Goal: Information Seeking & Learning: Find contact information

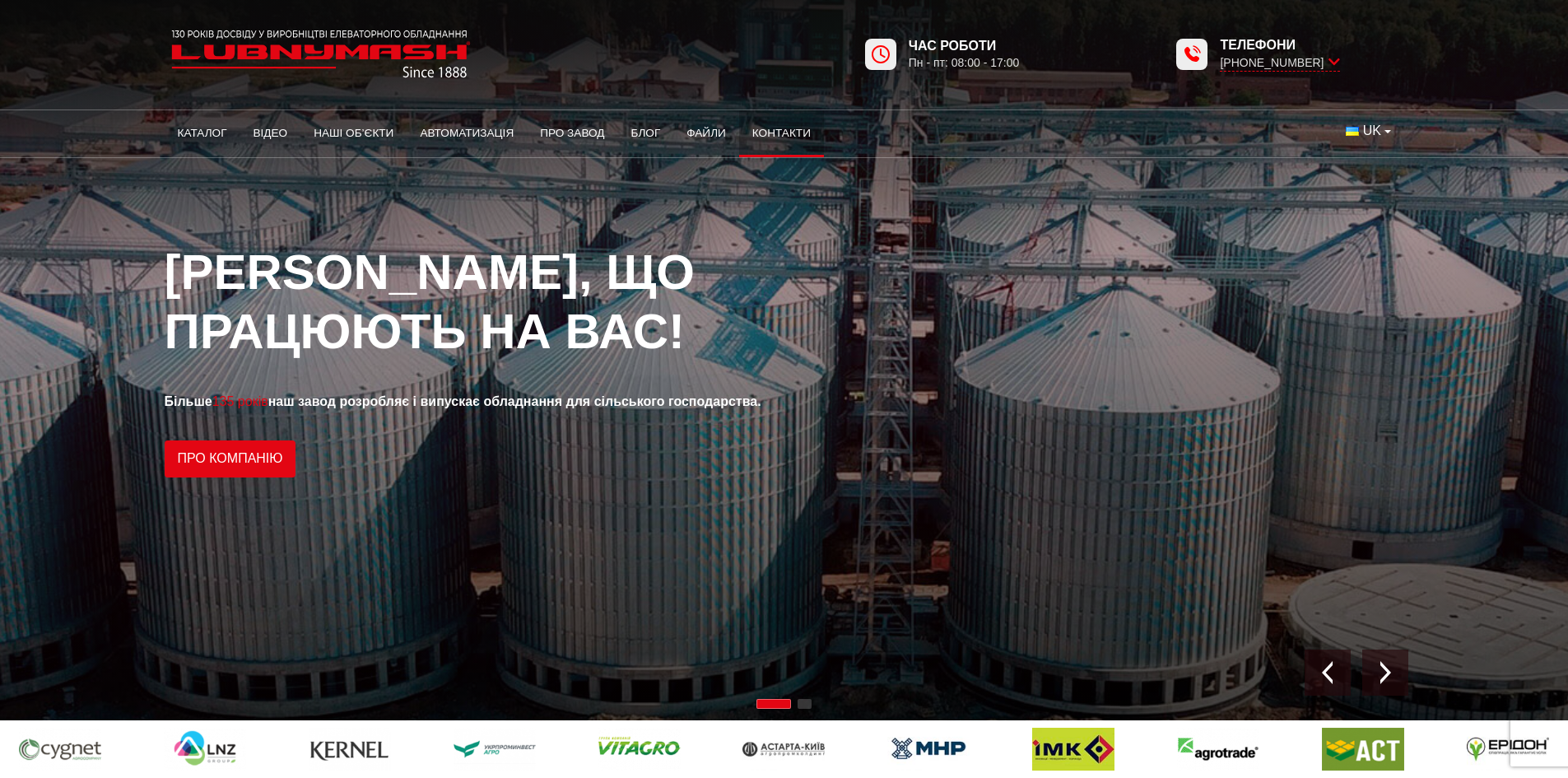
click at [785, 140] on link "Контакти" at bounding box center [781, 134] width 85 height 36
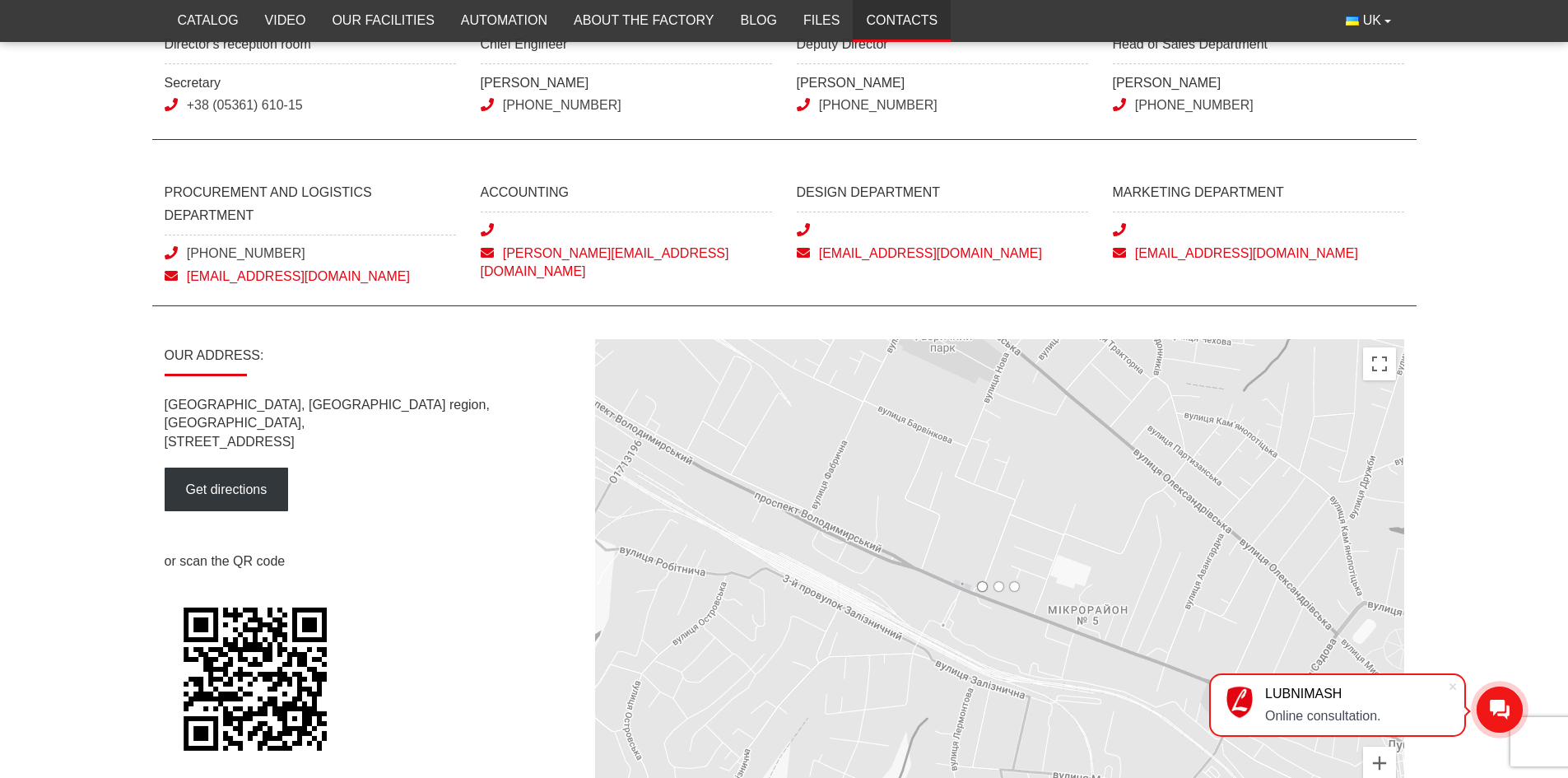
scroll to position [741, 0]
drag, startPoint x: 346, startPoint y: 424, endPoint x: 149, endPoint y: 407, distance: 197.7
click at [149, 407] on main "Contacts Sales department Sales department [PHONE_NUMBER] 0 (800) 40-50-80 [EMA…" at bounding box center [784, 163] width 1568 height 1337
copy p "[GEOGRAPHIC_DATA], [STREET_ADDRESS]"
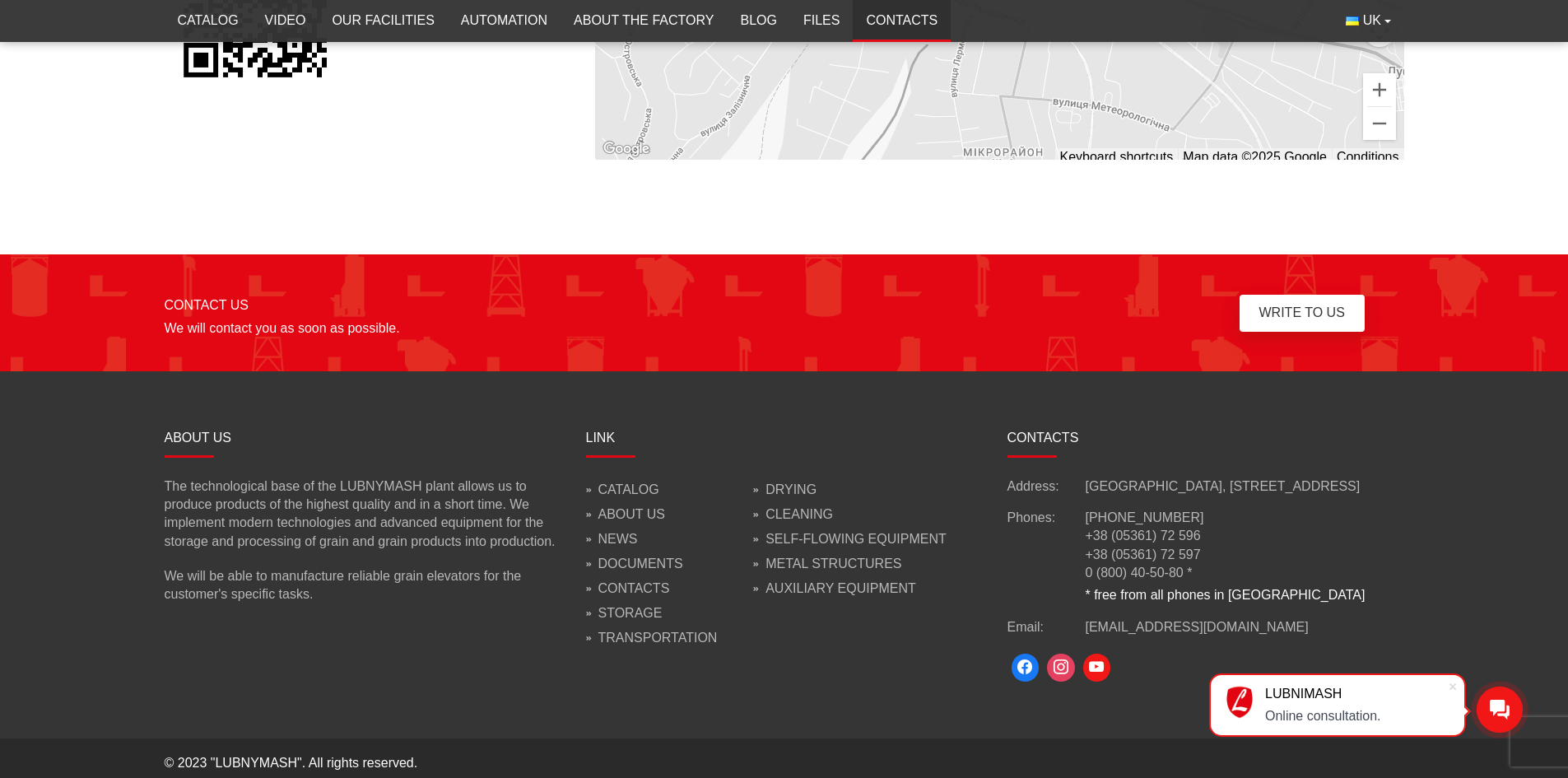
scroll to position [1422, 0]
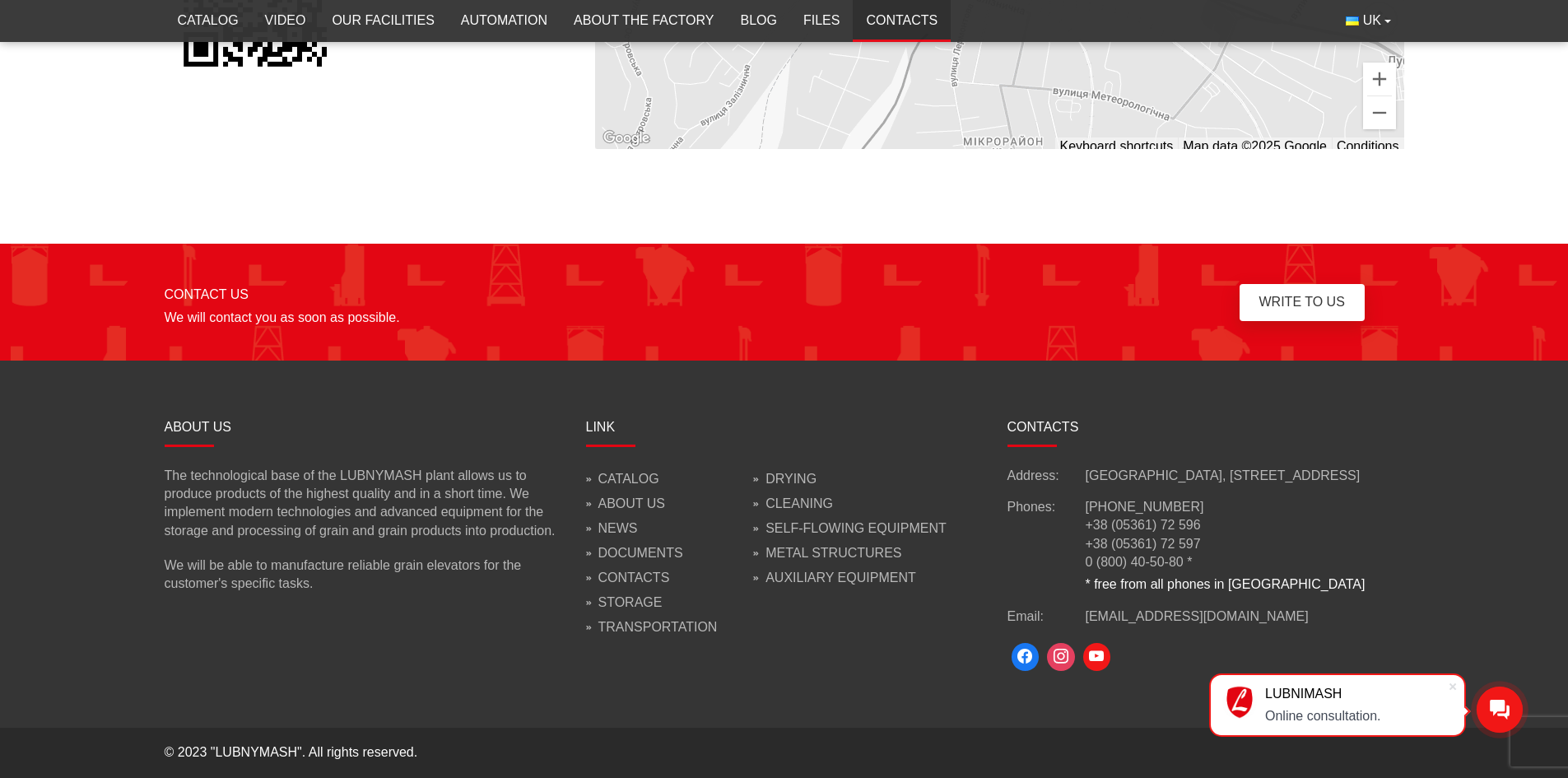
click at [346, 475] on font "The technological base of the LUBNYMASH plant allows us to produce products of …" at bounding box center [360, 502] width 391 height 69
copy font "LUBNYMASH"
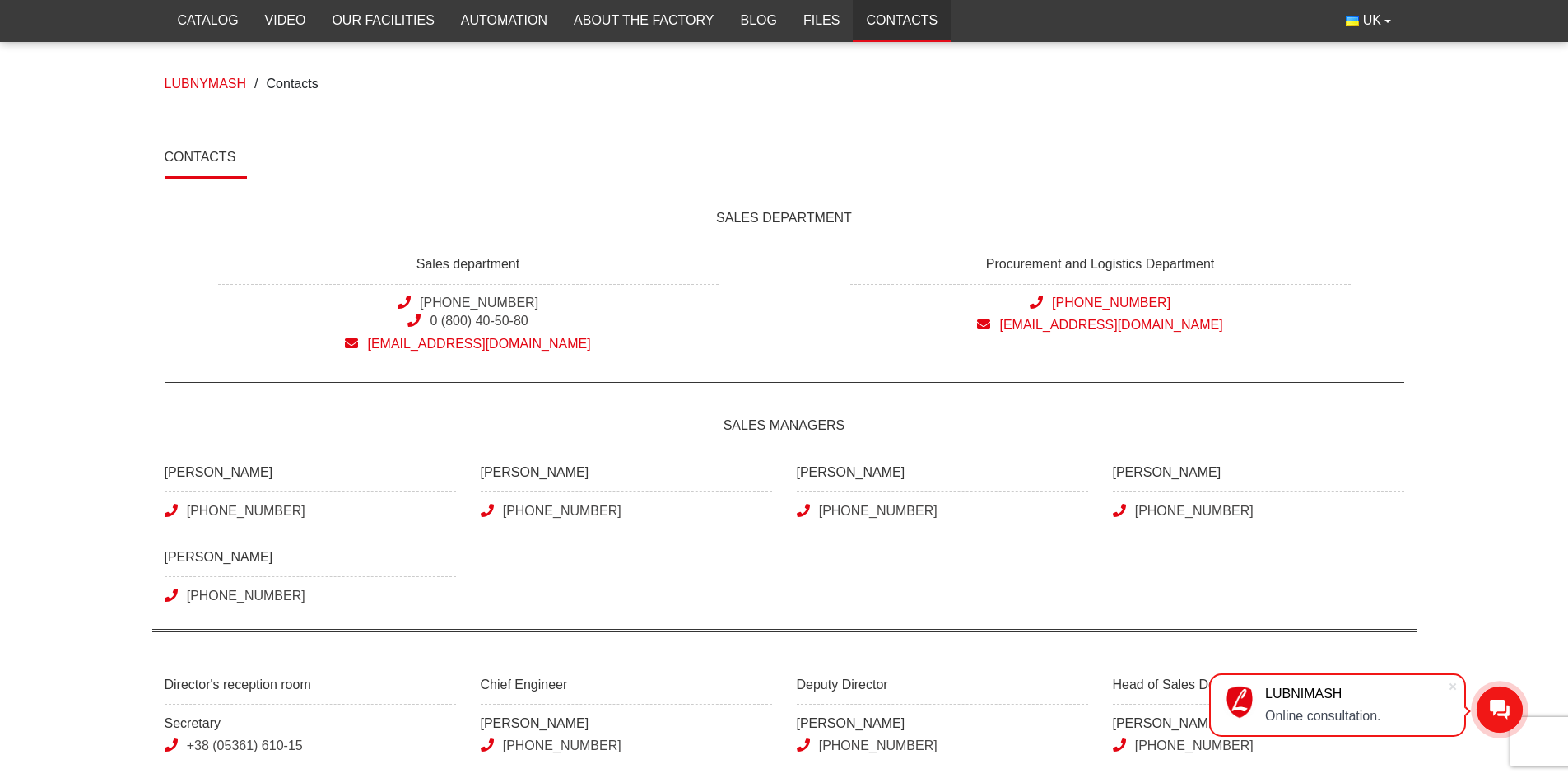
scroll to position [0, 0]
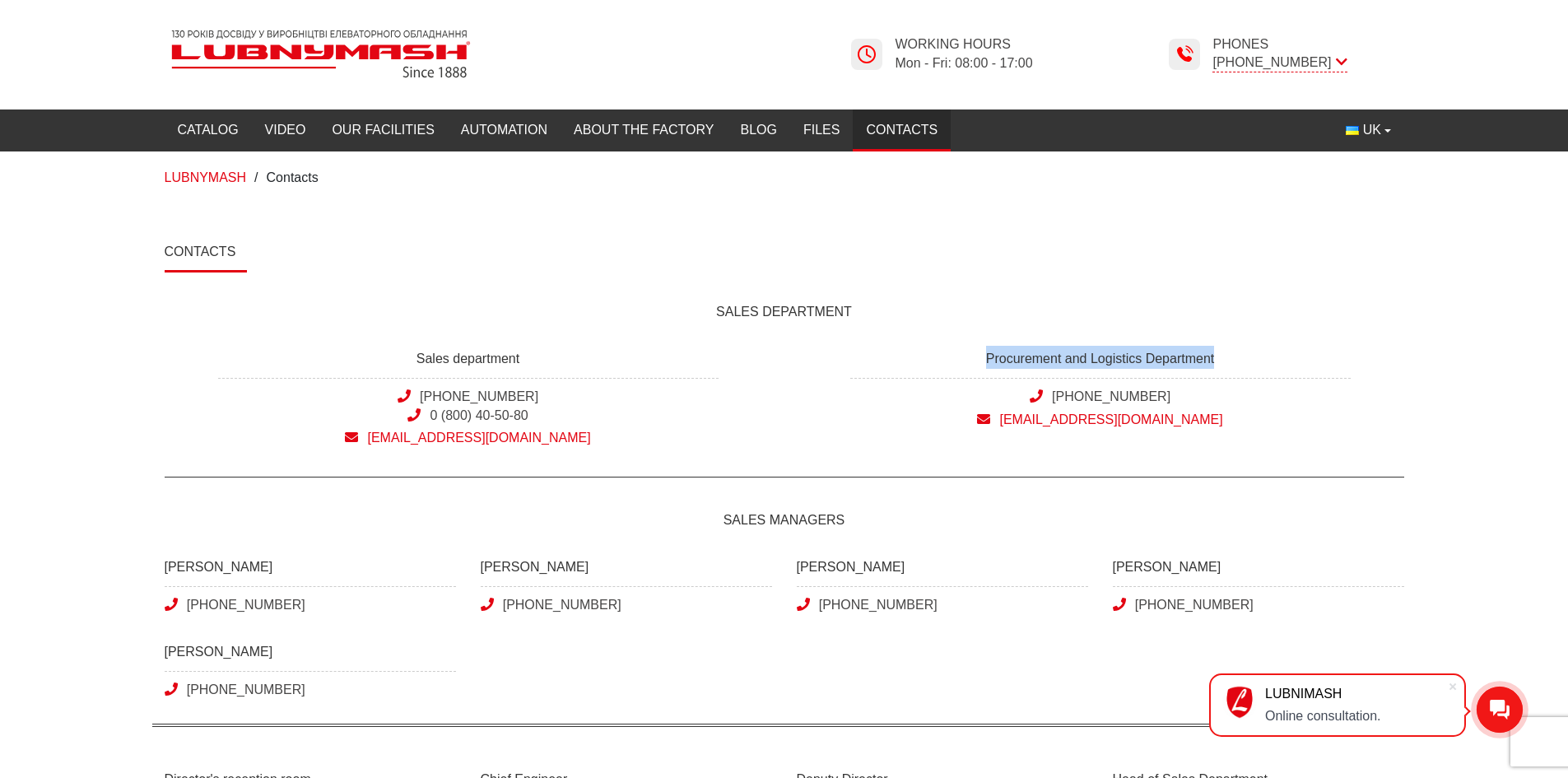
drag, startPoint x: 1219, startPoint y: 356, endPoint x: 982, endPoint y: 364, distance: 237.1
click at [982, 364] on span "Procurement and Logistics Department" at bounding box center [1100, 362] width 501 height 33
copy font "Procurement and Logistics Department"
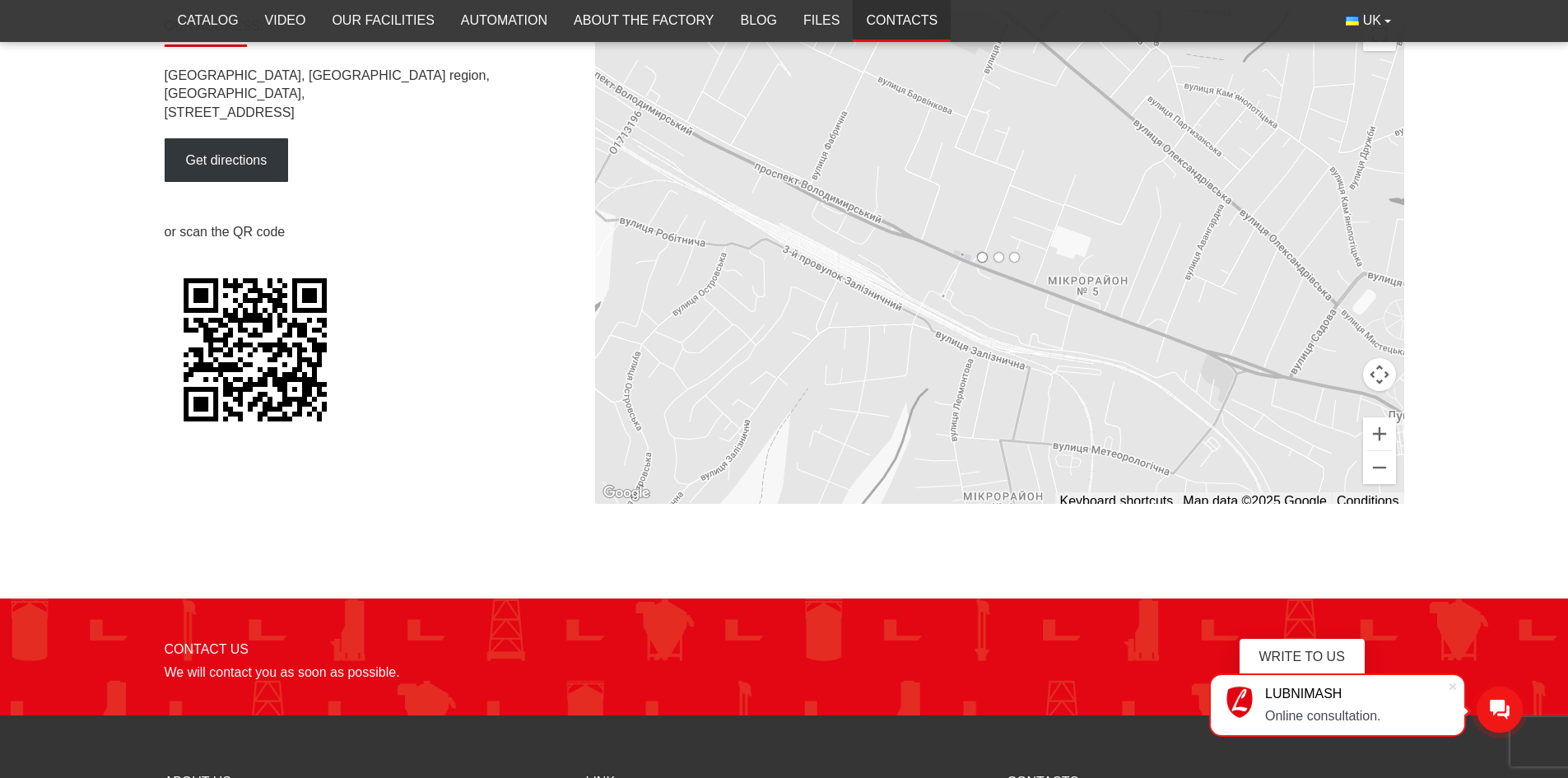
scroll to position [1070, 0]
